Goal: Navigation & Orientation: Understand site structure

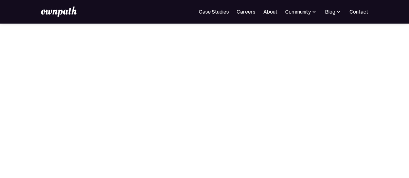
scroll to position [97, 0]
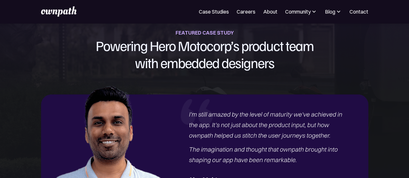
scroll to position [686, 0]
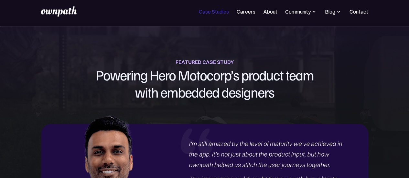
click at [213, 13] on link "Case Studies" at bounding box center [214, 12] width 30 height 8
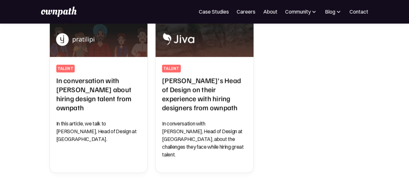
scroll to position [259, 0]
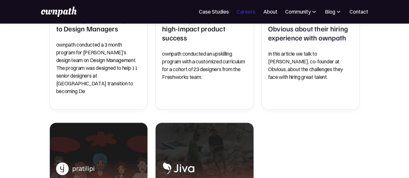
click at [247, 14] on link "Careers" at bounding box center [246, 12] width 19 height 8
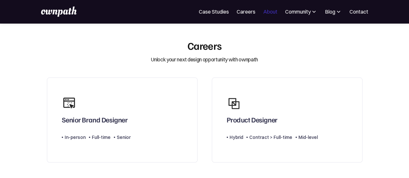
click at [273, 12] on link "About" at bounding box center [270, 12] width 14 height 8
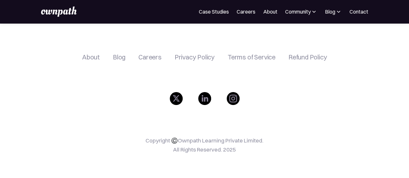
scroll to position [1199, 0]
